Goal: Task Accomplishment & Management: Use online tool/utility

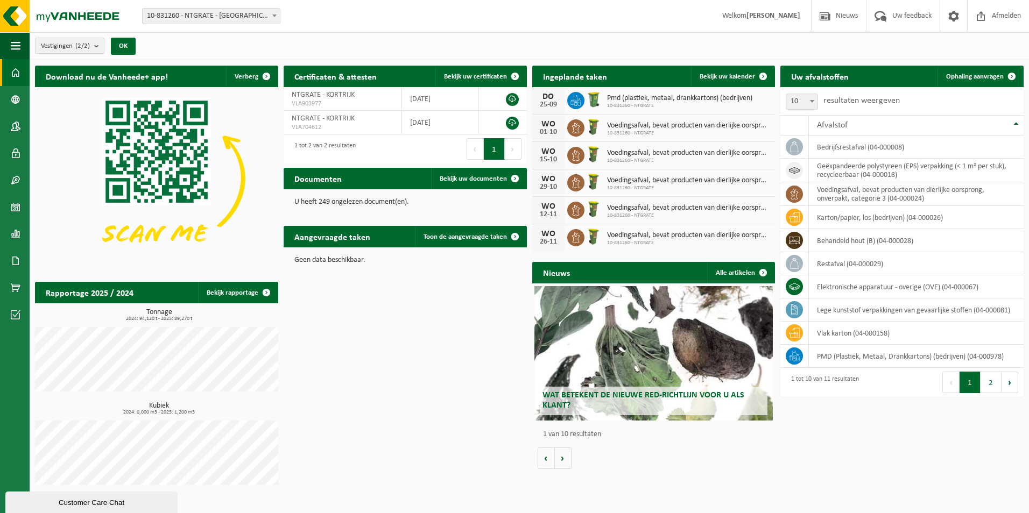
click at [58, 44] on span "Vestigingen (2/2)" at bounding box center [65, 46] width 49 height 16
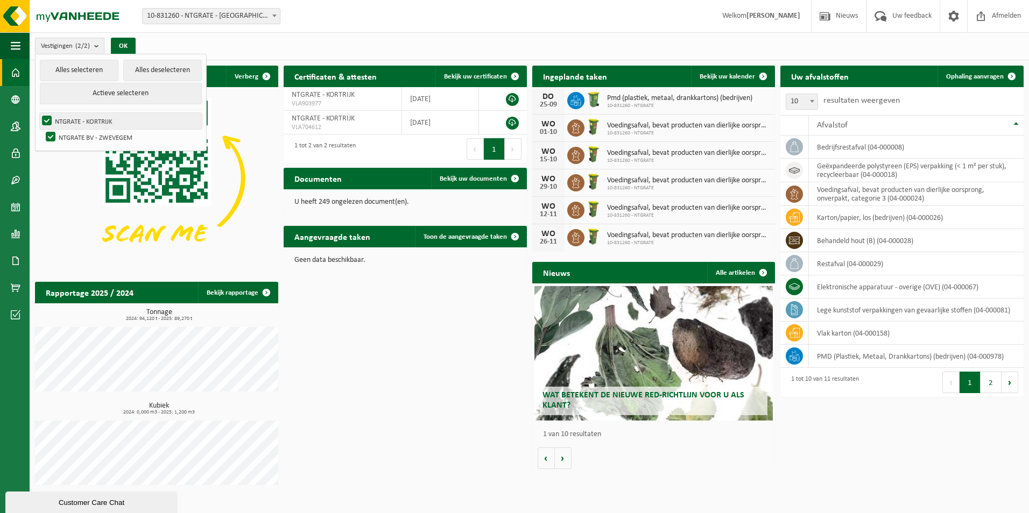
click at [74, 117] on label "NTGRATE - KORTRIJK" at bounding box center [121, 121] width 162 height 16
click at [38, 113] on input "NTGRATE - KORTRIJK" at bounding box center [38, 112] width 1 height 1
checkbox input "false"
click at [978, 78] on span "Ophaling aanvragen" at bounding box center [975, 76] width 58 height 7
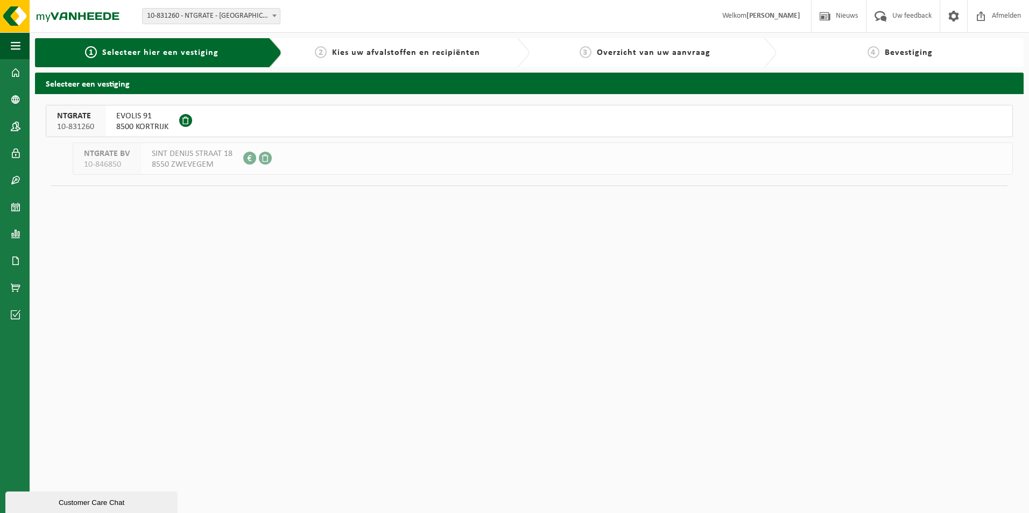
click at [121, 120] on span "EVOLIS 91" at bounding box center [142, 116] width 52 height 11
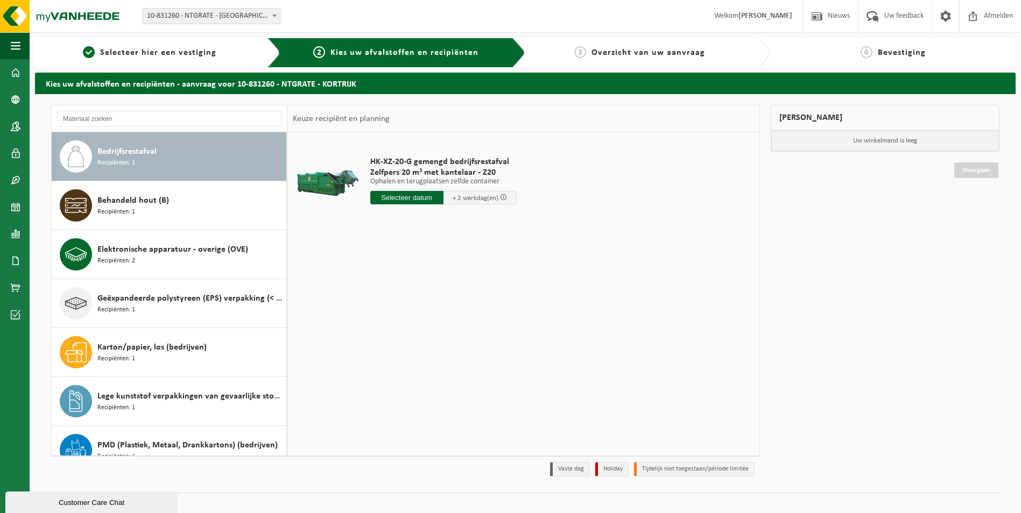
click at [421, 200] on input "text" at bounding box center [406, 197] width 73 height 13
click at [383, 328] on div "29" at bounding box center [380, 327] width 19 height 17
type input "Van 2025-09-29"
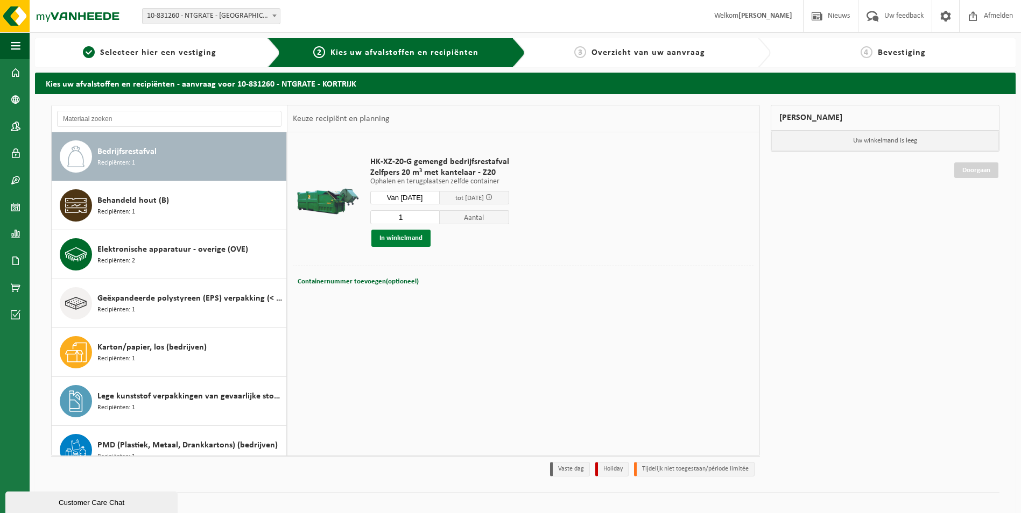
click at [415, 234] on button "In winkelmand" at bounding box center [400, 238] width 59 height 17
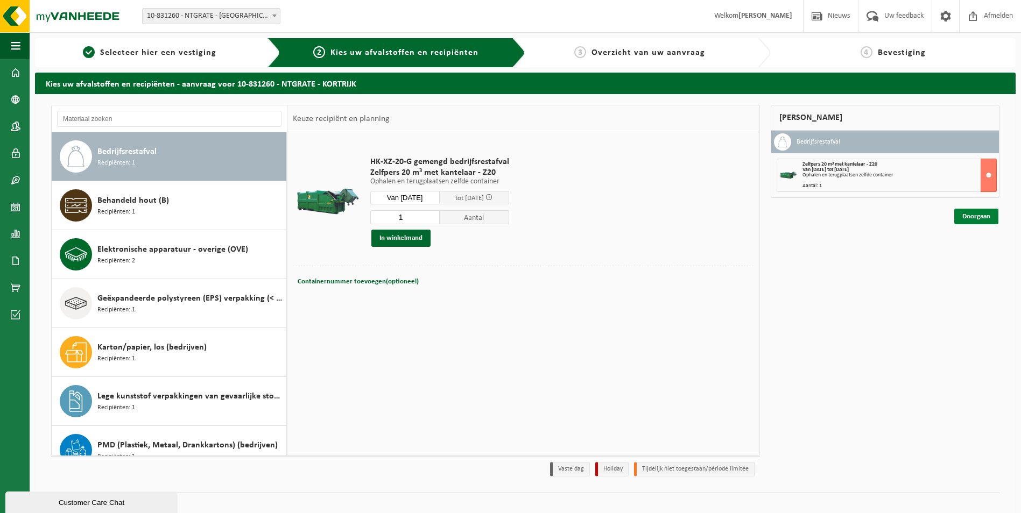
click at [984, 215] on link "Doorgaan" at bounding box center [976, 217] width 44 height 16
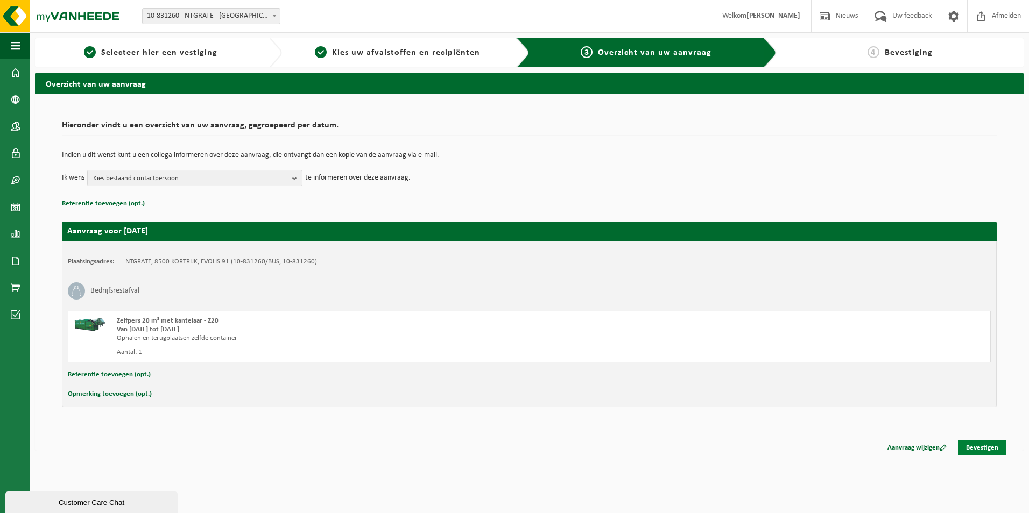
click at [984, 447] on link "Bevestigen" at bounding box center [982, 448] width 48 height 16
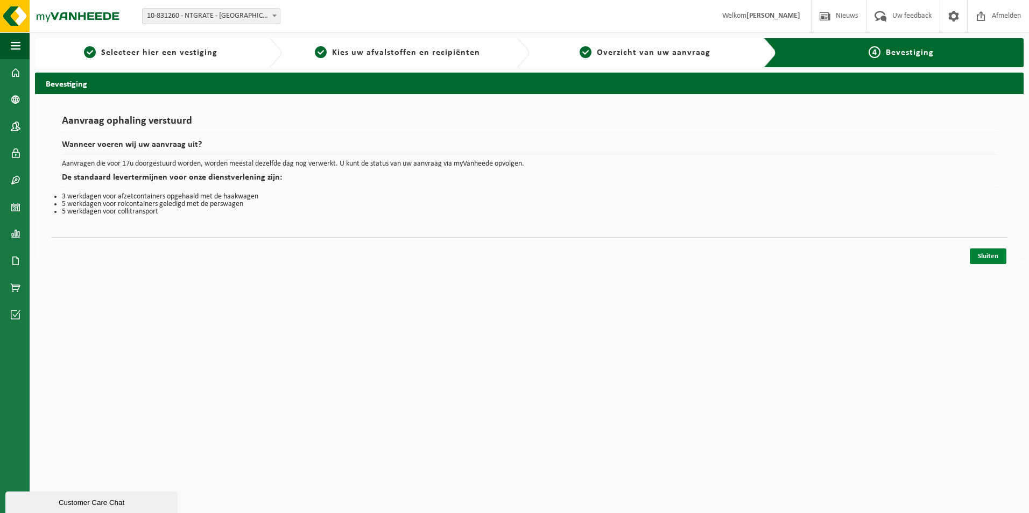
click at [991, 260] on link "Sluiten" at bounding box center [988, 257] width 37 height 16
